Goal: Task Accomplishment & Management: Manage account settings

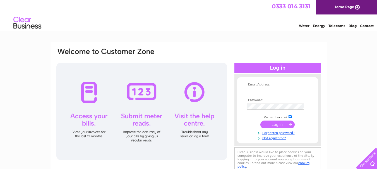
click at [293, 116] on td "Remember me?" at bounding box center [277, 117] width 65 height 6
click at [274, 90] on input "text" at bounding box center [276, 91] width 58 height 7
type input "[EMAIL_ADDRESS][DOMAIN_NAME]"
click at [275, 124] on input "submit" at bounding box center [278, 125] width 34 height 8
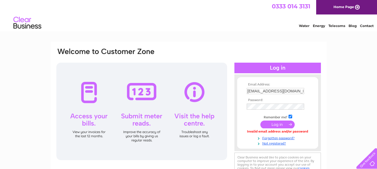
click at [282, 123] on input "submit" at bounding box center [278, 125] width 34 height 8
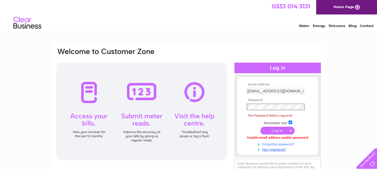
click at [275, 144] on link "Forgotten password?" at bounding box center [278, 144] width 63 height 5
